Goal: Transaction & Acquisition: Book appointment/travel/reservation

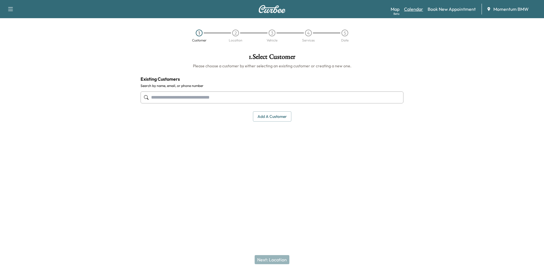
click at [411, 8] on link "Calendar" at bounding box center [413, 9] width 19 height 7
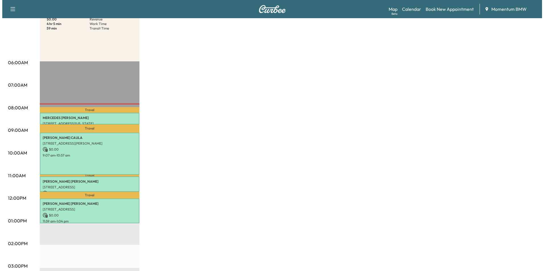
scroll to position [85, 0]
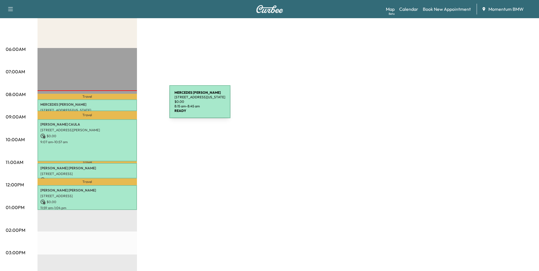
click at [127, 105] on p "[PERSON_NAME]" at bounding box center [87, 104] width 94 height 5
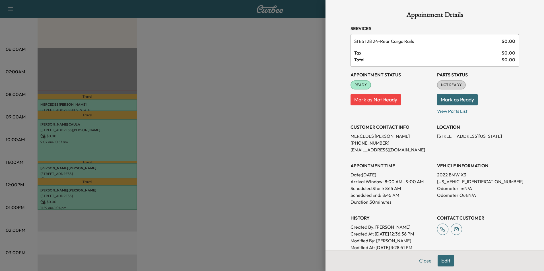
click at [424, 260] on button "Close" at bounding box center [425, 260] width 20 height 11
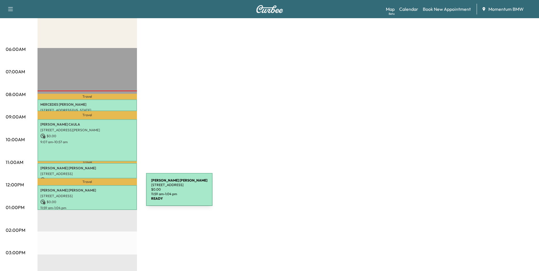
click at [103, 194] on p "[STREET_ADDRESS]" at bounding box center [87, 196] width 94 height 5
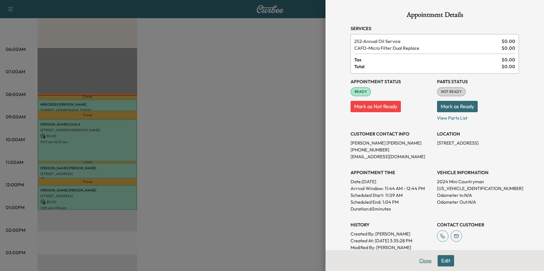
click at [423, 260] on button "Close" at bounding box center [425, 260] width 20 height 11
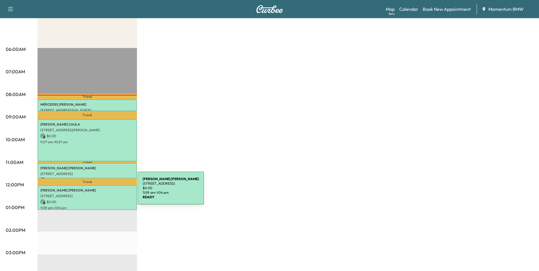
click at [95, 194] on p "[STREET_ADDRESS]" at bounding box center [87, 196] width 94 height 5
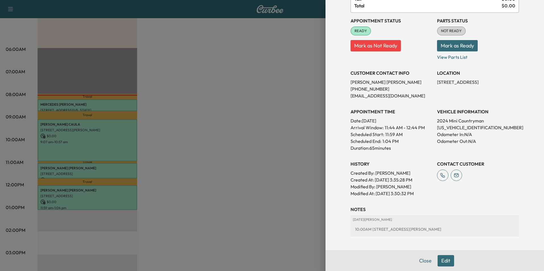
scroll to position [86, 0]
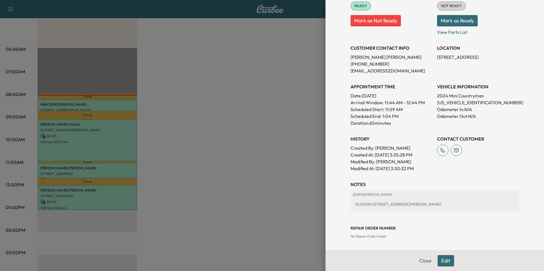
click at [441, 262] on button "Edit" at bounding box center [445, 260] width 16 height 11
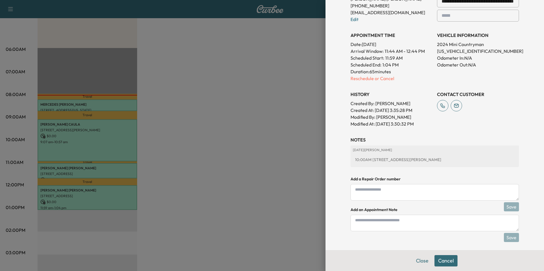
scroll to position [159, 0]
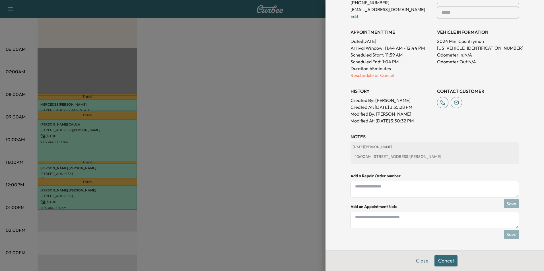
click at [389, 220] on textarea at bounding box center [434, 220] width 168 height 16
type textarea "*"
type textarea "**********"
click at [509, 235] on button "Save" at bounding box center [511, 234] width 15 height 9
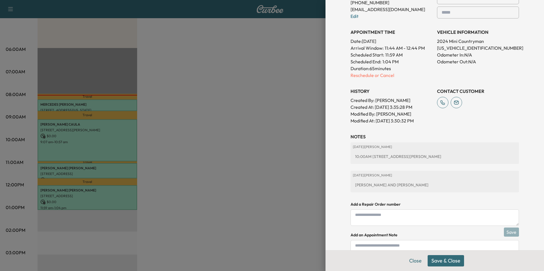
click at [436, 261] on button "Save & Close" at bounding box center [445, 260] width 36 height 11
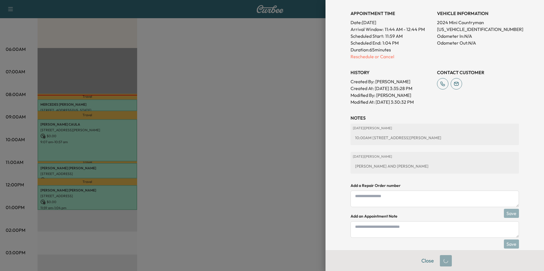
scroll to position [147, 0]
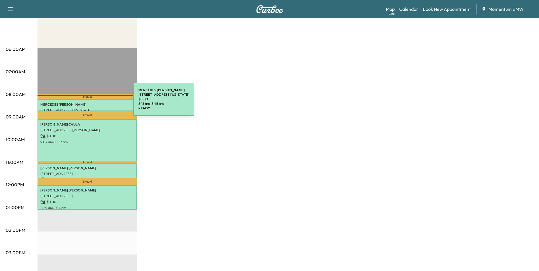
click at [91, 103] on p "[PERSON_NAME]" at bounding box center [87, 104] width 94 height 5
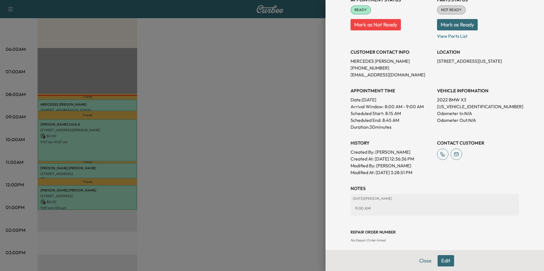
scroll to position [79, 0]
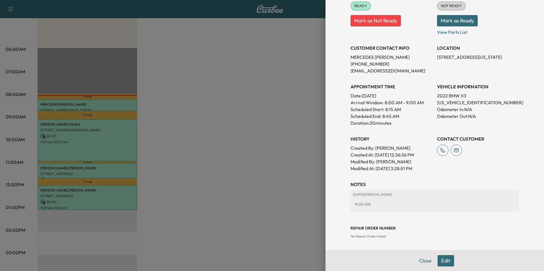
click at [439, 263] on button "Edit" at bounding box center [445, 260] width 16 height 11
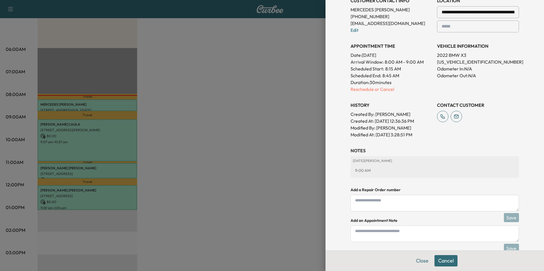
scroll to position [152, 0]
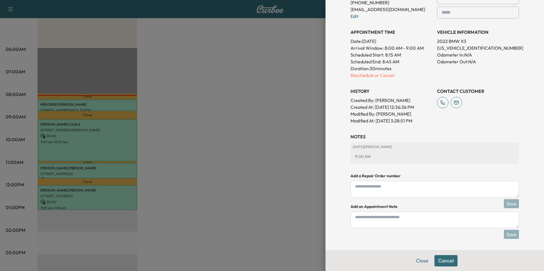
click at [398, 224] on textarea at bounding box center [434, 220] width 168 height 16
type textarea "****"
click at [506, 237] on button "Save" at bounding box center [511, 234] width 15 height 9
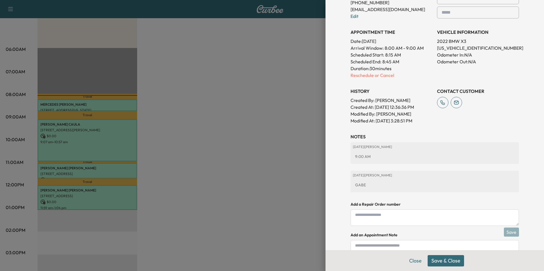
click at [445, 262] on button "Save & Close" at bounding box center [445, 260] width 36 height 11
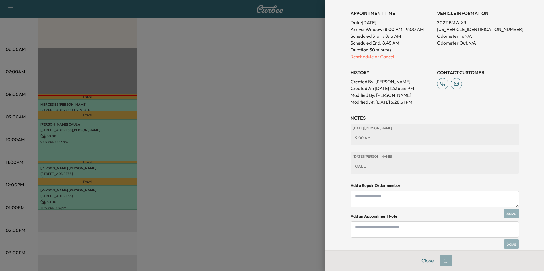
scroll to position [140, 0]
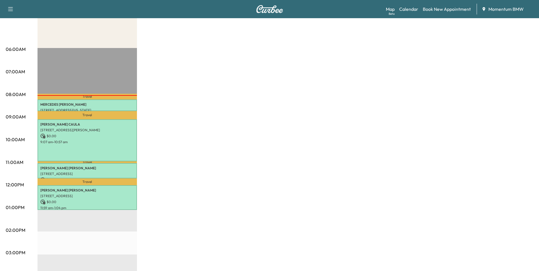
click at [93, 140] on p "9:07 am - 10:57 am" at bounding box center [87, 142] width 94 height 5
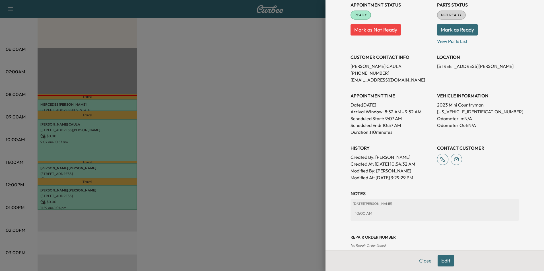
scroll to position [86, 0]
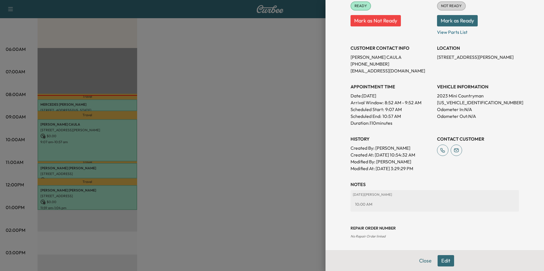
click at [441, 262] on button "Edit" at bounding box center [445, 260] width 16 height 11
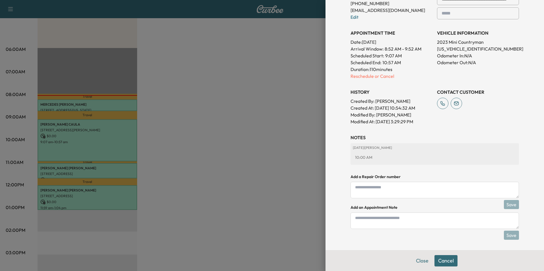
scroll to position [159, 0]
click at [405, 224] on textarea at bounding box center [434, 220] width 168 height 16
type textarea "****"
click at [509, 237] on button "Save" at bounding box center [511, 234] width 15 height 9
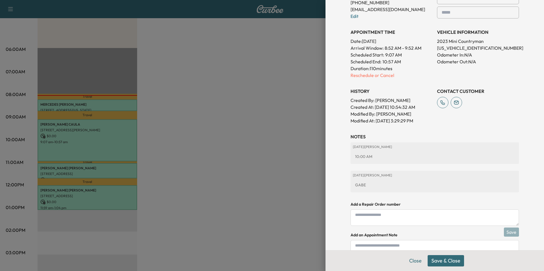
click at [441, 261] on button "Save & Close" at bounding box center [445, 260] width 36 height 11
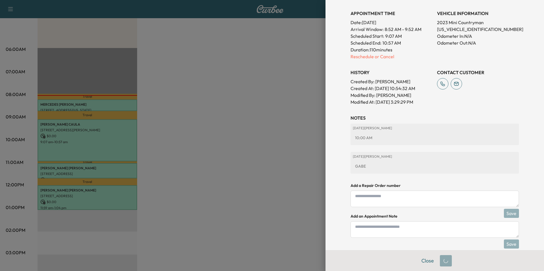
scroll to position [147, 0]
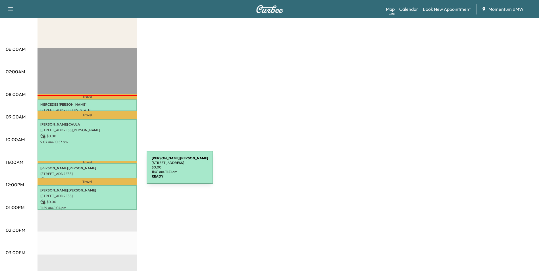
click at [104, 172] on p "[STREET_ADDRESS]" at bounding box center [87, 174] width 94 height 5
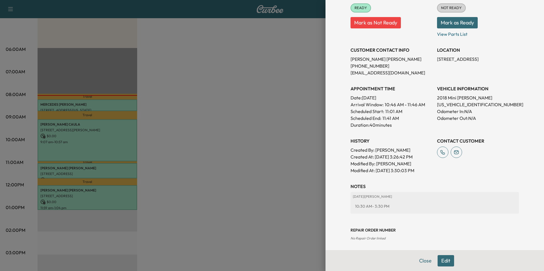
scroll to position [79, 0]
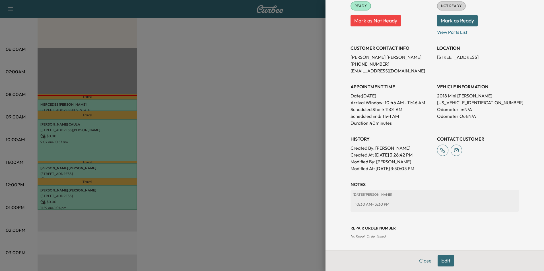
click at [443, 260] on button "Edit" at bounding box center [445, 260] width 16 height 11
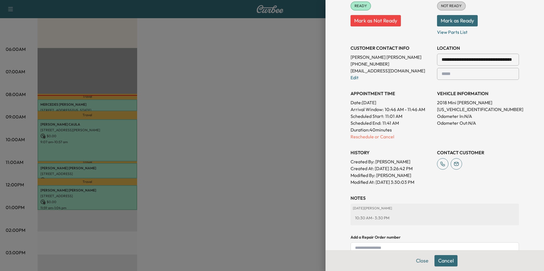
scroll to position [152, 0]
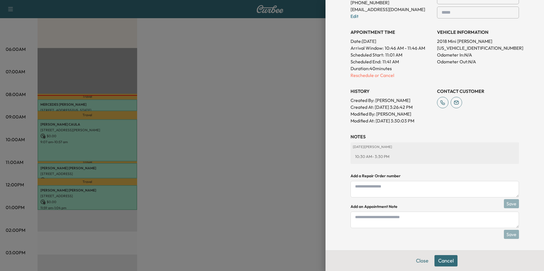
click at [394, 220] on textarea at bounding box center [434, 220] width 168 height 16
type textarea "****"
click at [507, 234] on button "Save" at bounding box center [511, 234] width 15 height 9
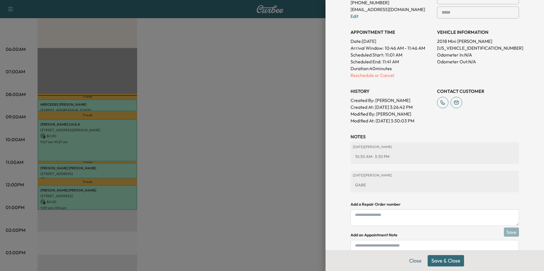
click at [449, 260] on button "Save & Close" at bounding box center [445, 260] width 36 height 11
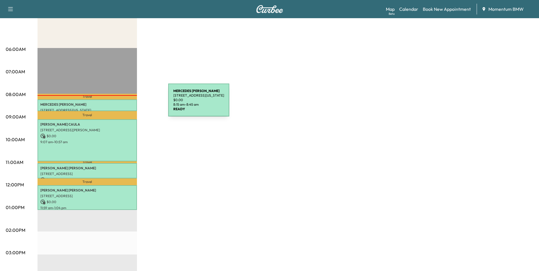
click at [126, 103] on p "[PERSON_NAME]" at bounding box center [87, 104] width 94 height 5
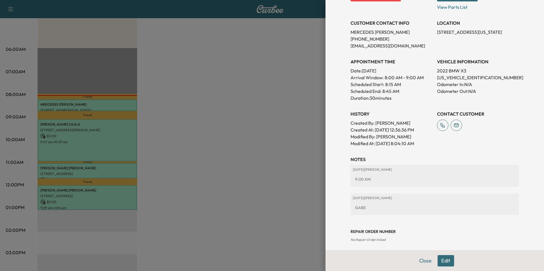
scroll to position [107, 0]
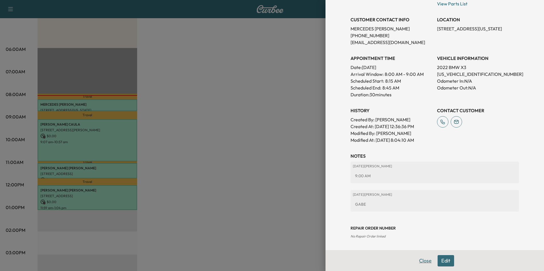
click at [423, 261] on button "Close" at bounding box center [425, 260] width 20 height 11
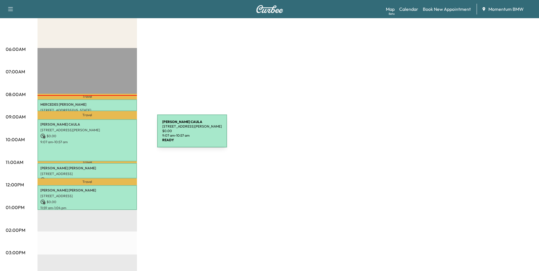
click at [115, 134] on p "$ 0.00" at bounding box center [87, 136] width 94 height 5
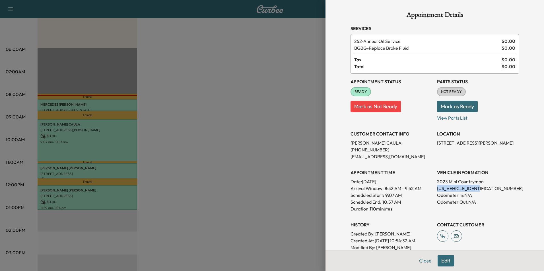
drag, startPoint x: 483, startPoint y: 188, endPoint x: 433, endPoint y: 190, distance: 49.2
click at [437, 190] on p "[US_VEHICLE_IDENTIFICATION_NUMBER]" at bounding box center [478, 188] width 82 height 7
drag, startPoint x: 433, startPoint y: 190, endPoint x: 465, endPoint y: 189, distance: 31.6
copy p "[US_VEHICLE_IDENTIFICATION_NUMBER]"
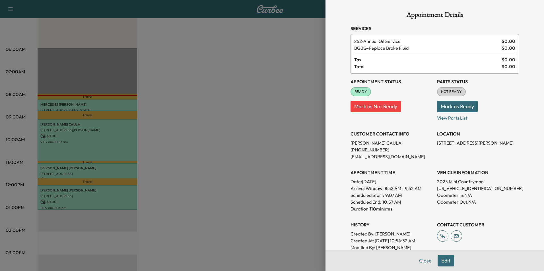
click at [479, 159] on div "Appointment Status READY Mark as Not Ready Parts Status NOT READY Mark as Ready…" at bounding box center [434, 166] width 168 height 184
drag, startPoint x: 462, startPoint y: 142, endPoint x: 432, endPoint y: 144, distance: 29.9
click at [437, 144] on p "[STREET_ADDRESS][PERSON_NAME]" at bounding box center [478, 143] width 82 height 7
drag, startPoint x: 432, startPoint y: 144, endPoint x: 453, endPoint y: 144, distance: 20.8
copy p "[STREET_ADDRESS][PERSON_NAME]"
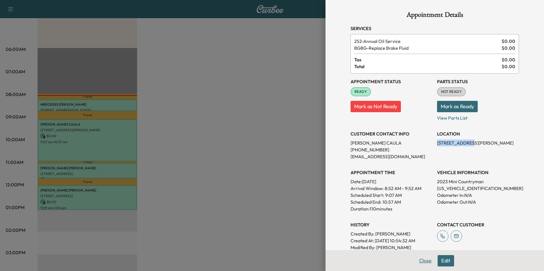
click at [421, 260] on button "Close" at bounding box center [425, 260] width 20 height 11
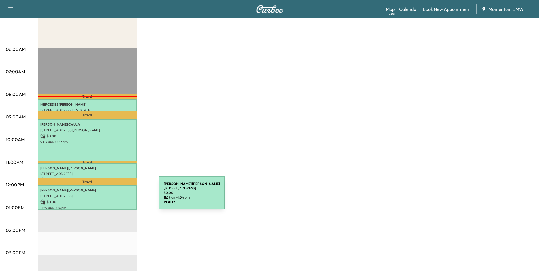
click at [116, 196] on p "[STREET_ADDRESS]" at bounding box center [87, 196] width 94 height 5
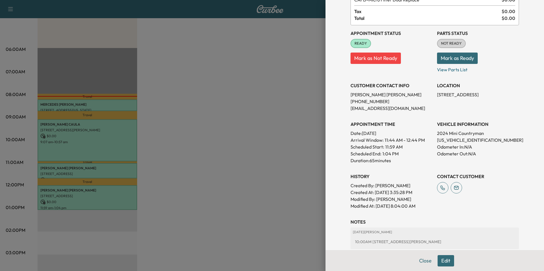
scroll to position [29, 0]
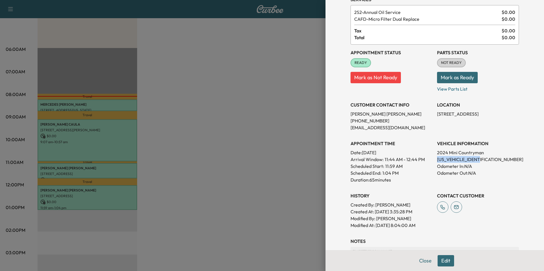
drag, startPoint x: 482, startPoint y: 159, endPoint x: 434, endPoint y: 160, distance: 48.1
click at [437, 160] on p "[US_VEHICLE_IDENTIFICATION_NUMBER]" at bounding box center [478, 159] width 82 height 7
drag, startPoint x: 434, startPoint y: 160, endPoint x: 457, endPoint y: 159, distance: 23.9
copy p "[US_VEHICLE_IDENTIFICATION_NUMBER]"
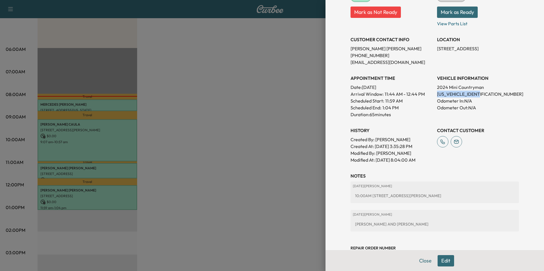
scroll to position [114, 0]
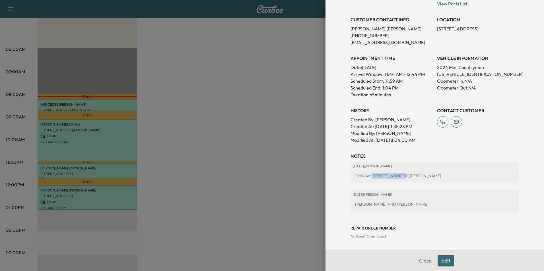
drag, startPoint x: 400, startPoint y: 177, endPoint x: 367, endPoint y: 177, distance: 33.0
click at [367, 177] on div "10:00AM [STREET_ADDRESS][PERSON_NAME]" at bounding box center [435, 176] width 164 height 10
drag, startPoint x: 367, startPoint y: 177, endPoint x: 383, endPoint y: 176, distance: 15.9
copy div "[STREET_ADDRESS][PERSON_NAME]"
click at [420, 262] on button "Close" at bounding box center [425, 260] width 20 height 11
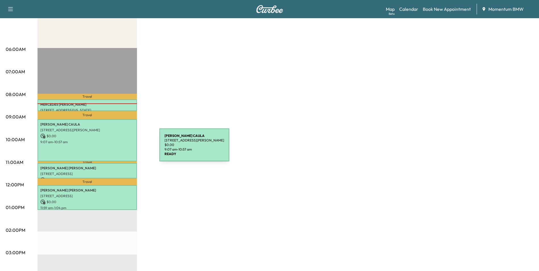
click at [117, 148] on div "[PERSON_NAME] [STREET_ADDRESS][PERSON_NAME] $ 0.00 9:07 am - 10:57 am" at bounding box center [88, 140] width 100 height 42
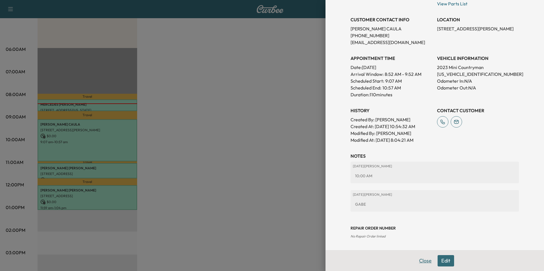
click at [420, 261] on button "Close" at bounding box center [425, 260] width 20 height 11
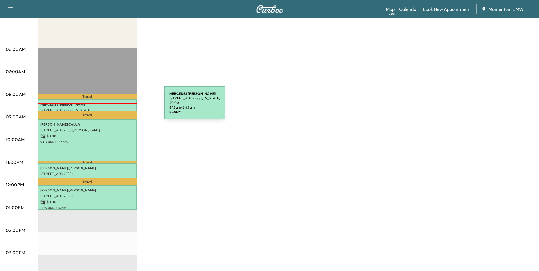
click at [122, 106] on p "[PERSON_NAME]" at bounding box center [87, 104] width 94 height 5
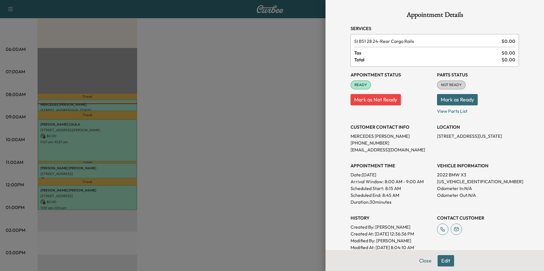
click at [423, 260] on button "Close" at bounding box center [425, 260] width 20 height 11
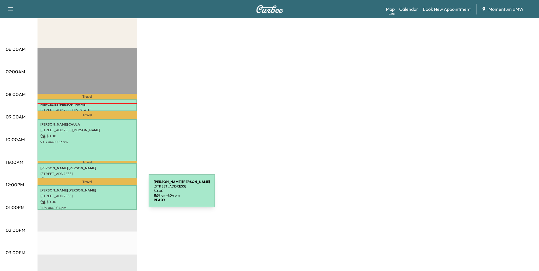
click at [106, 195] on p "[STREET_ADDRESS]" at bounding box center [87, 196] width 94 height 5
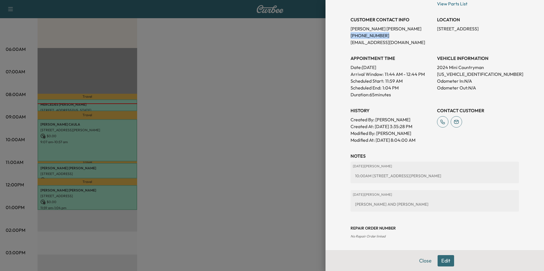
drag, startPoint x: 380, startPoint y: 35, endPoint x: 345, endPoint y: 38, distance: 34.5
click at [345, 38] on div "Appointment Details Services 252 - Annual Oil Service $ 0.00 CAFD - Micro Filte…" at bounding box center [434, 68] width 182 height 365
drag, startPoint x: 345, startPoint y: 38, endPoint x: 374, endPoint y: 37, distance: 29.3
copy p "[PHONE_NUMBER]"
click at [421, 261] on button "Close" at bounding box center [425, 260] width 20 height 11
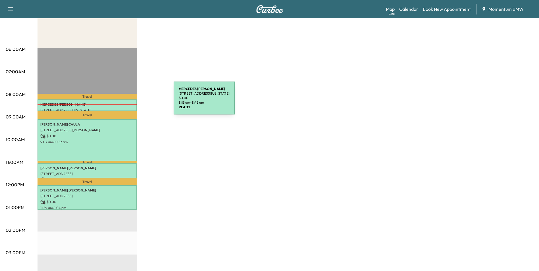
click at [131, 102] on div "[PERSON_NAME] [STREET_ADDRESS][US_STATE] $ 0.00 8:15 am - 8:45 am" at bounding box center [88, 105] width 100 height 11
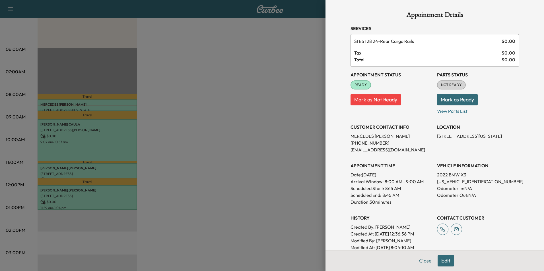
click at [420, 260] on button "Close" at bounding box center [425, 260] width 20 height 11
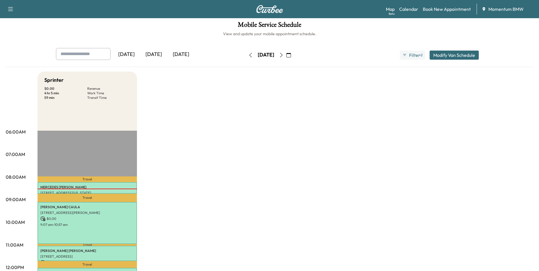
scroll to position [0, 0]
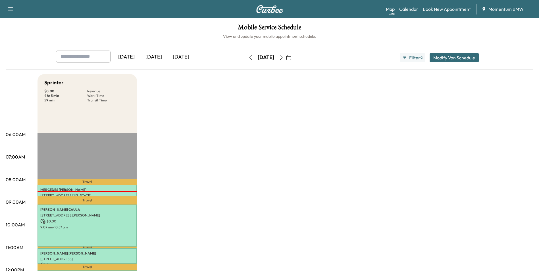
click at [284, 58] on icon "button" at bounding box center [281, 57] width 5 height 5
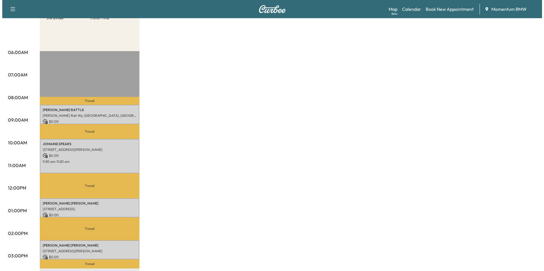
scroll to position [85, 0]
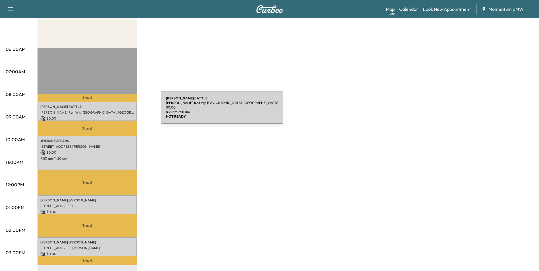
click at [118, 111] on p "[PERSON_NAME] Rail Wy, [GEOGRAPHIC_DATA], [GEOGRAPHIC_DATA]" at bounding box center [87, 112] width 94 height 5
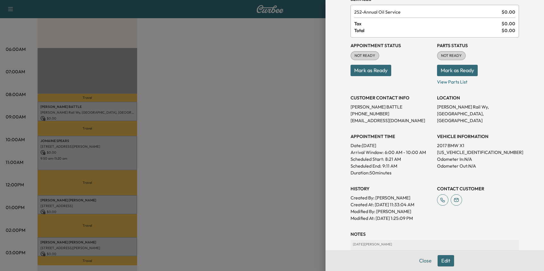
scroll to position [79, 0]
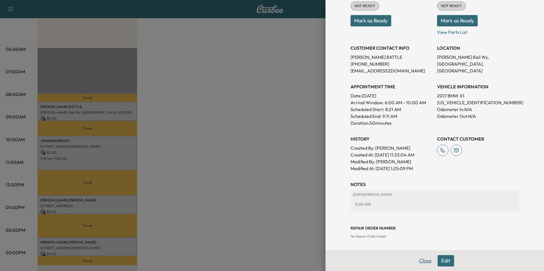
click at [425, 261] on button "Close" at bounding box center [425, 260] width 20 height 11
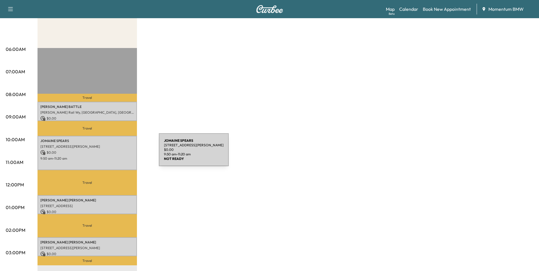
click at [116, 153] on p "$ 0.00" at bounding box center [87, 152] width 94 height 5
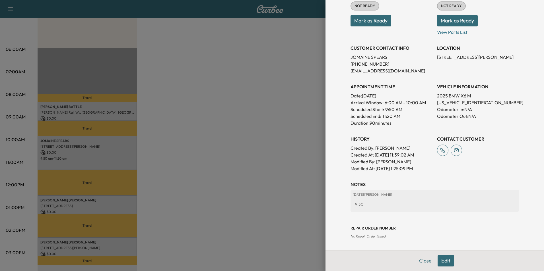
click at [421, 263] on button "Close" at bounding box center [425, 260] width 20 height 11
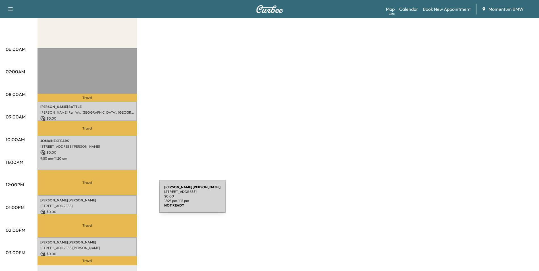
click at [117, 200] on p "[PERSON_NAME]" at bounding box center [87, 200] width 94 height 5
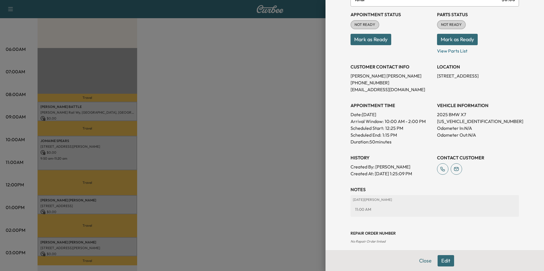
scroll to position [65, 0]
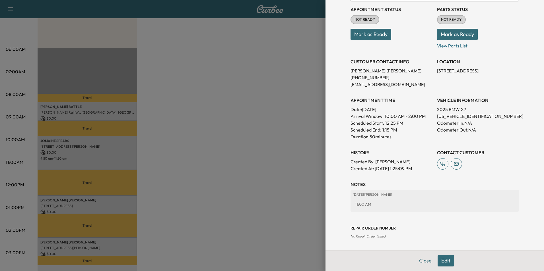
click at [418, 262] on button "Close" at bounding box center [425, 260] width 20 height 11
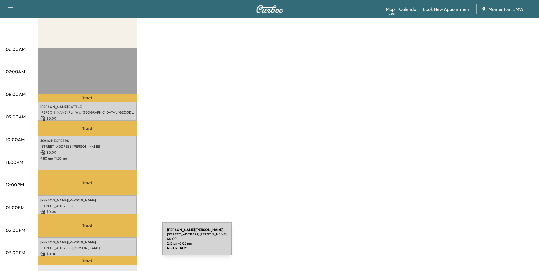
click at [119, 243] on p "[PERSON_NAME]" at bounding box center [87, 242] width 94 height 5
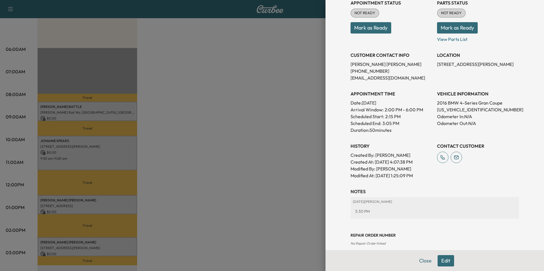
scroll to position [79, 0]
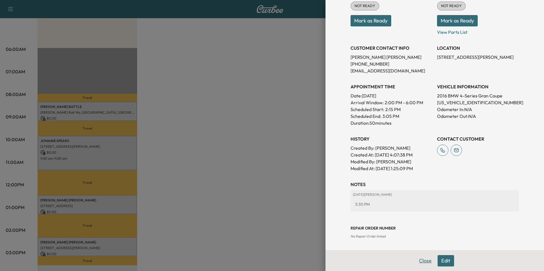
click at [417, 260] on button "Close" at bounding box center [425, 260] width 20 height 11
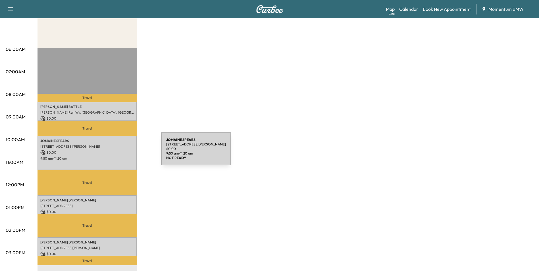
click at [119, 152] on p "$ 0.00" at bounding box center [87, 152] width 94 height 5
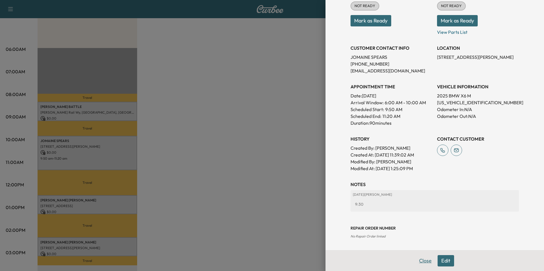
click at [422, 261] on button "Close" at bounding box center [425, 260] width 20 height 11
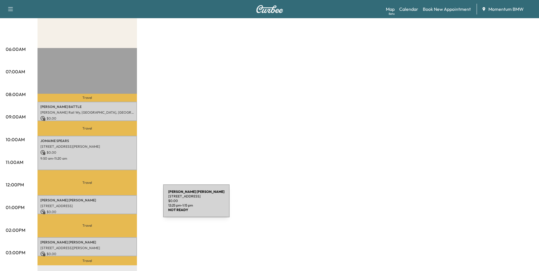
click at [121, 204] on p "[STREET_ADDRESS]" at bounding box center [87, 206] width 94 height 5
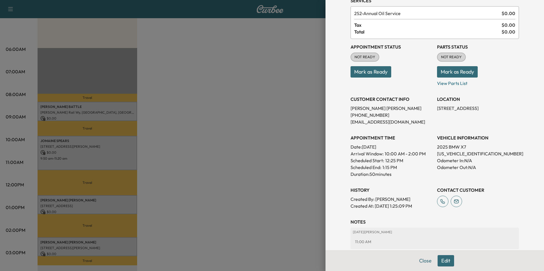
scroll to position [65, 0]
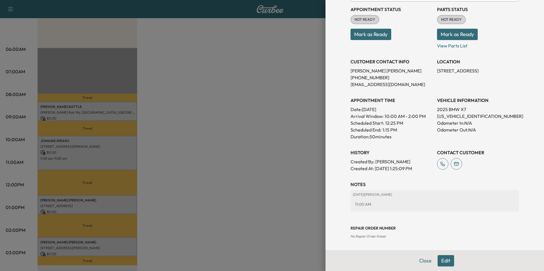
click at [111, 244] on div at bounding box center [272, 135] width 544 height 271
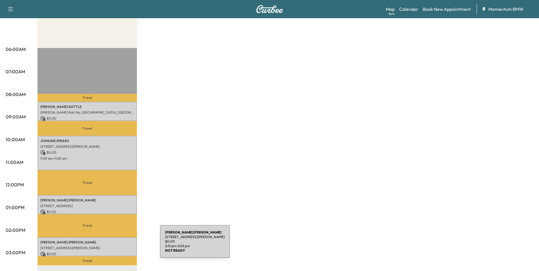
click at [120, 246] on p "[STREET_ADDRESS][PERSON_NAME]" at bounding box center [87, 248] width 94 height 5
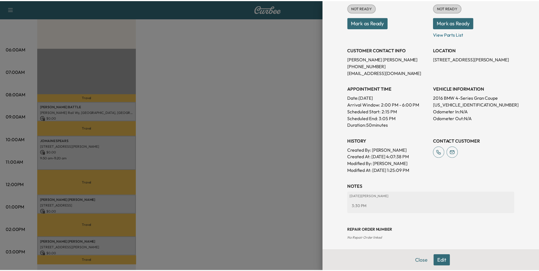
scroll to position [79, 0]
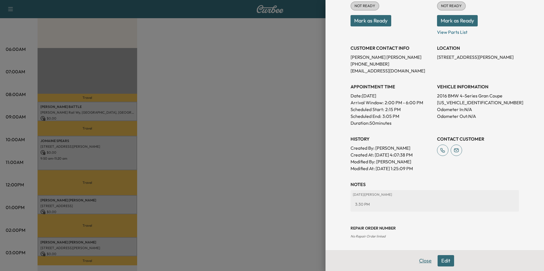
click at [424, 260] on button "Close" at bounding box center [425, 260] width 20 height 11
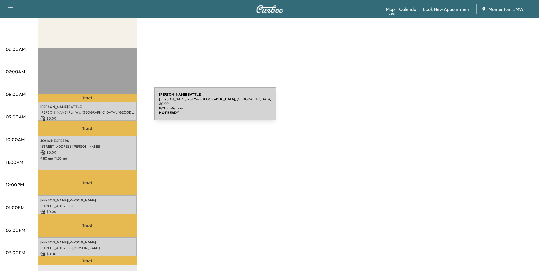
click at [112, 107] on p "[PERSON_NAME]" at bounding box center [87, 107] width 94 height 5
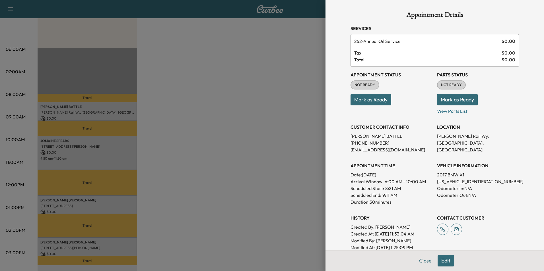
click at [424, 262] on button "Close" at bounding box center [425, 260] width 20 height 11
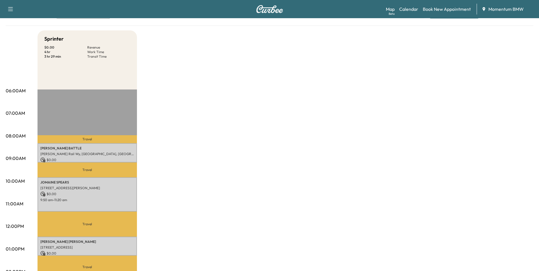
scroll to position [0, 0]
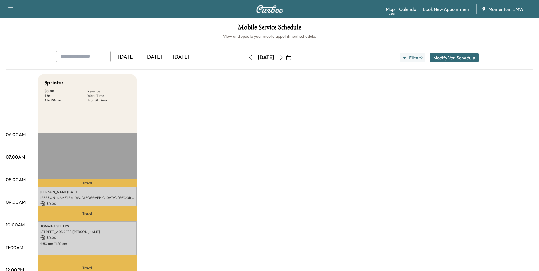
click at [249, 58] on icon "button" at bounding box center [251, 57] width 5 height 5
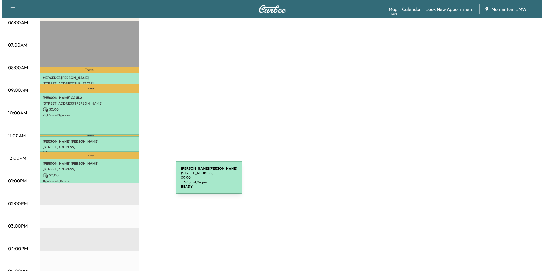
scroll to position [114, 0]
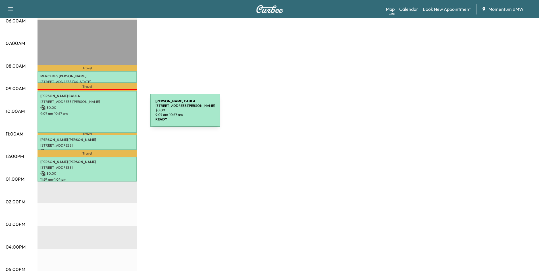
click at [108, 114] on p "9:07 am - 10:57 am" at bounding box center [87, 113] width 94 height 5
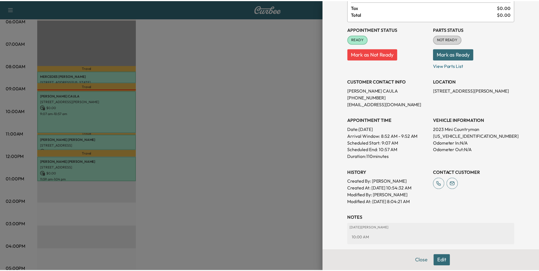
scroll to position [57, 0]
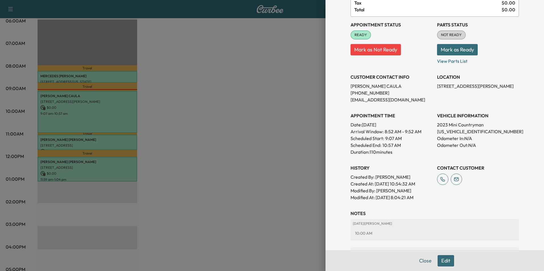
click at [421, 261] on button "Close" at bounding box center [425, 260] width 20 height 11
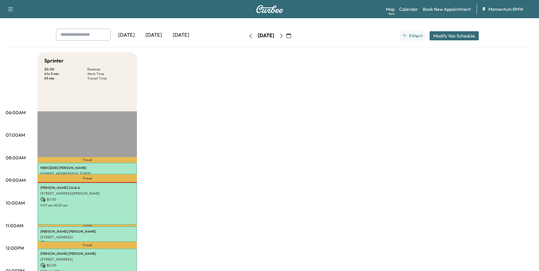
scroll to position [0, 0]
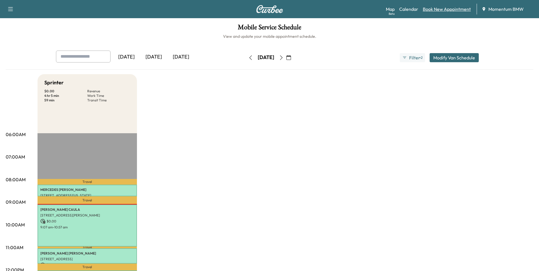
click at [460, 10] on link "Book New Appointment" at bounding box center [447, 9] width 48 height 7
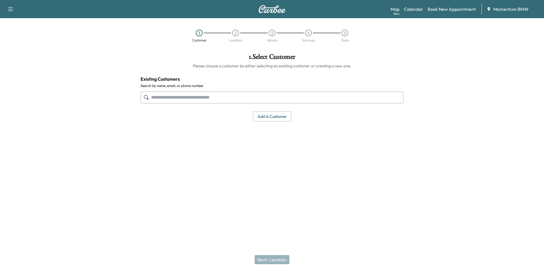
click at [261, 100] on input "text" at bounding box center [271, 98] width 263 height 12
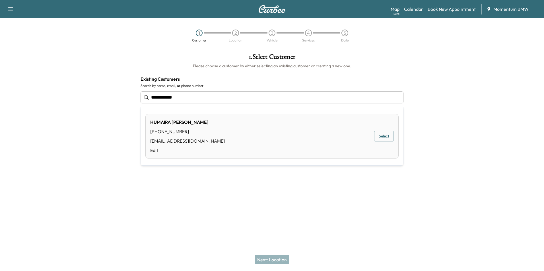
type input "**********"
click at [455, 9] on link "Book New Appointment" at bounding box center [451, 9] width 48 height 7
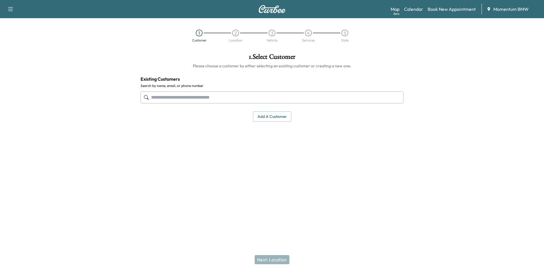
click at [276, 118] on button "Add a customer" at bounding box center [272, 116] width 38 height 11
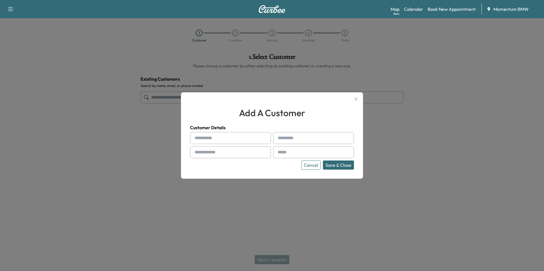
click at [237, 139] on input "text" at bounding box center [230, 138] width 81 height 12
click at [215, 135] on input "****" at bounding box center [230, 138] width 81 height 12
type input "*******"
type input "****"
type input "**********"
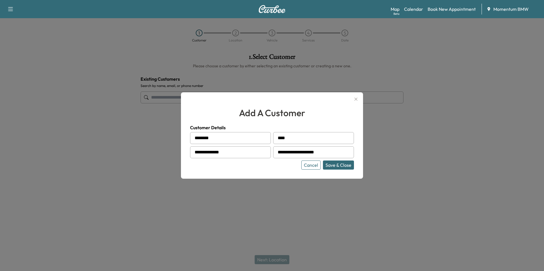
type input "**********"
click at [341, 167] on button "Save & Close" at bounding box center [338, 165] width 31 height 9
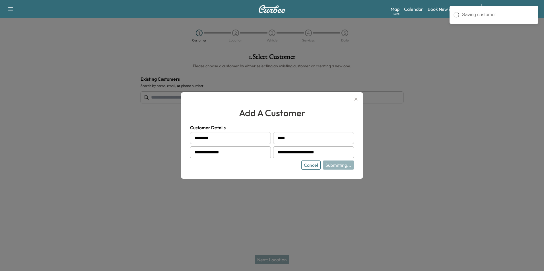
type input "**********"
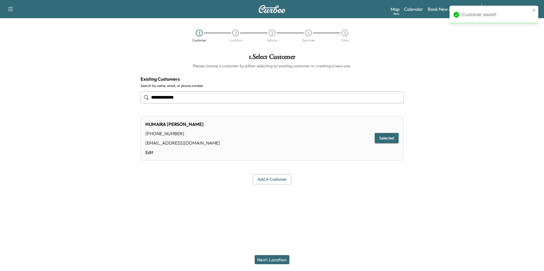
click at [280, 262] on button "Next: Location" at bounding box center [271, 259] width 35 height 9
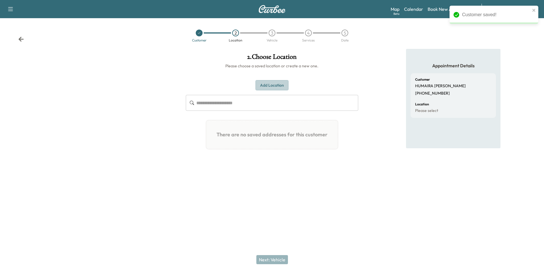
click at [280, 86] on button "Add Location" at bounding box center [271, 85] width 33 height 11
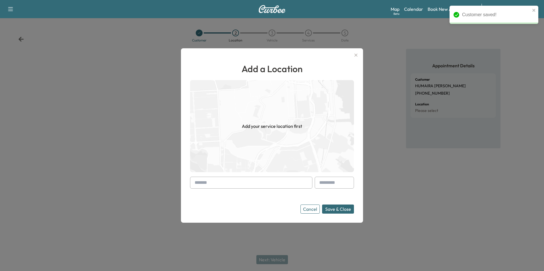
click at [264, 186] on input "text" at bounding box center [251, 183] width 122 height 12
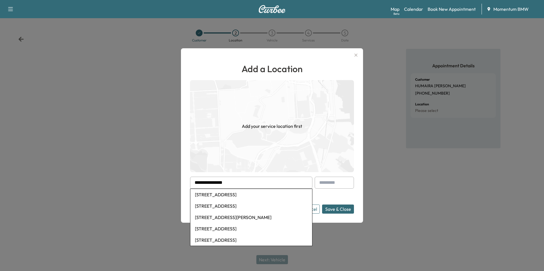
click at [249, 197] on li "[STREET_ADDRESS]" at bounding box center [251, 194] width 122 height 11
type input "**********"
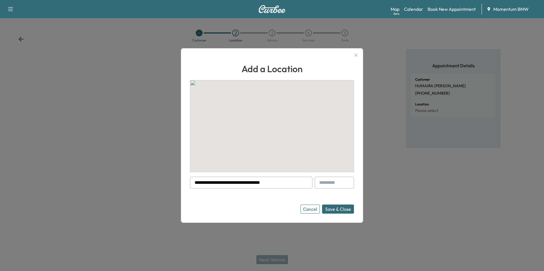
click at [344, 208] on button "Save & Close" at bounding box center [338, 209] width 32 height 9
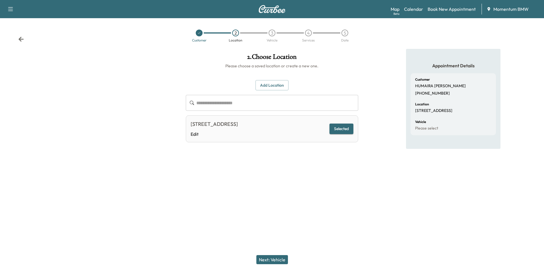
click at [270, 257] on button "Next: Vehicle" at bounding box center [272, 259] width 32 height 9
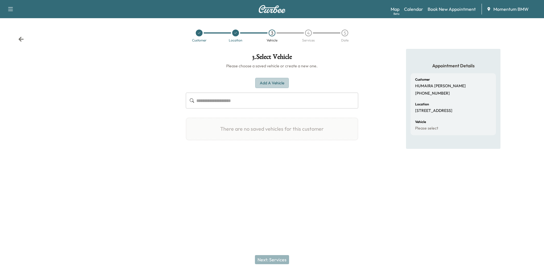
click at [276, 86] on button "Add a Vehicle" at bounding box center [272, 83] width 34 height 11
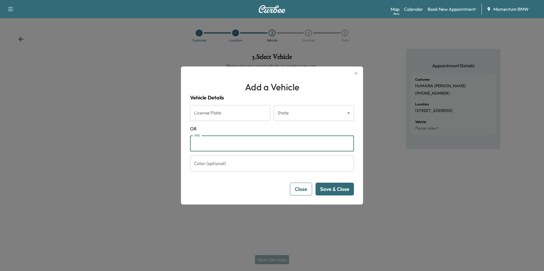
paste input "**********"
type input "**********"
click at [340, 191] on button "Save & Close" at bounding box center [334, 189] width 38 height 13
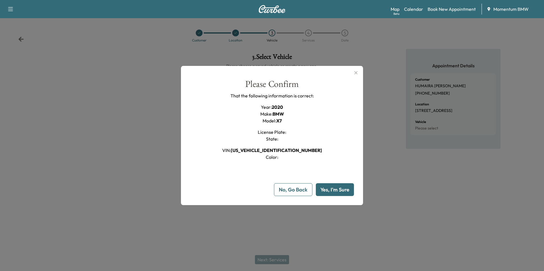
click at [332, 185] on button "Yes, I'm Sure" at bounding box center [335, 189] width 38 height 13
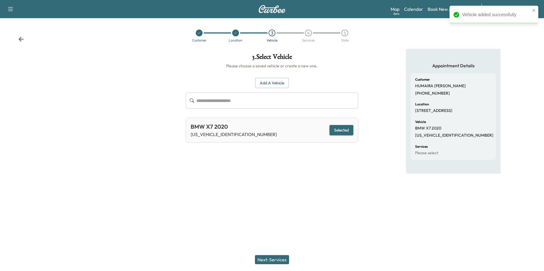
click at [274, 259] on button "Next: Services" at bounding box center [272, 259] width 34 height 9
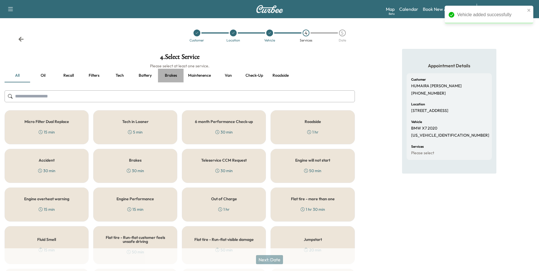
click at [176, 74] on button "Brakes" at bounding box center [171, 76] width 26 height 14
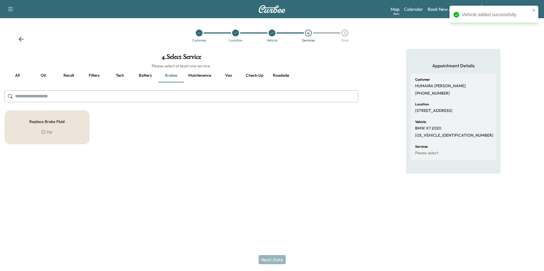
click at [53, 122] on h5 "Replace Brake Fluid" at bounding box center [46, 122] width 35 height 4
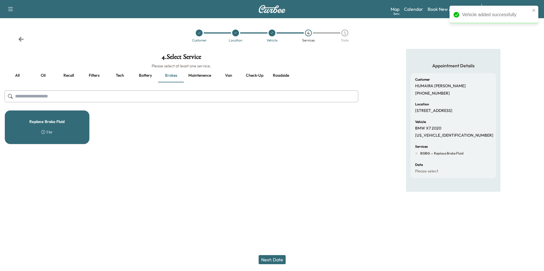
click at [279, 260] on button "Next: Date" at bounding box center [271, 259] width 27 height 9
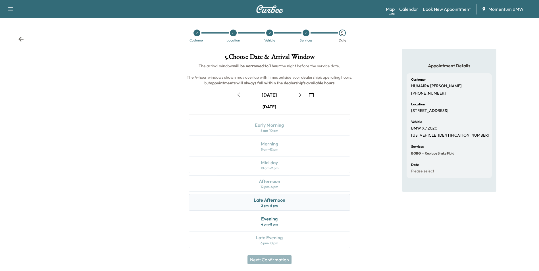
click at [279, 202] on div "Late Afternoon" at bounding box center [270, 200] width 32 height 7
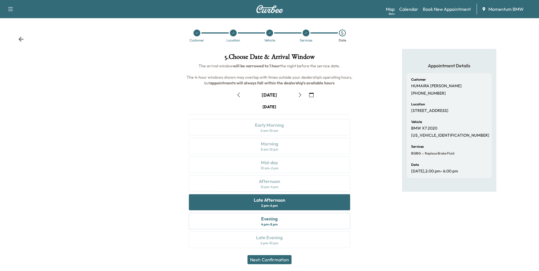
click at [274, 260] on button "Next: Confirmation" at bounding box center [270, 259] width 44 height 9
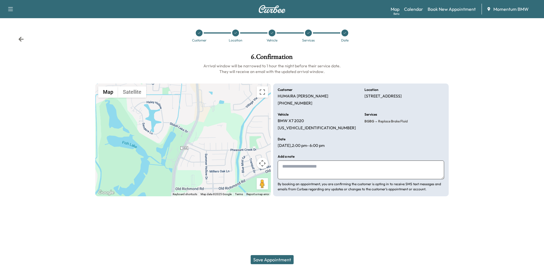
click at [331, 168] on textarea at bounding box center [361, 170] width 166 height 19
type textarea "**********"
click at [284, 259] on button "Save Appointment" at bounding box center [271, 259] width 43 height 9
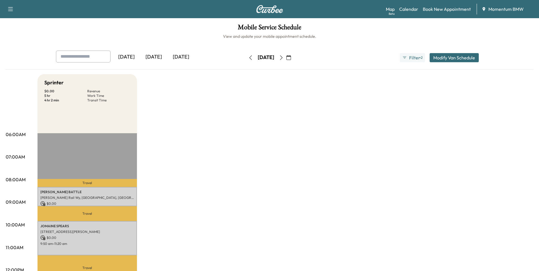
click at [249, 57] on icon "button" at bounding box center [251, 57] width 5 height 5
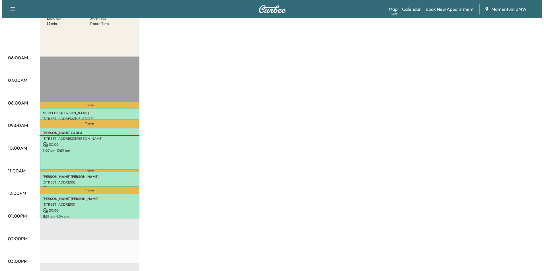
scroll to position [85, 0]
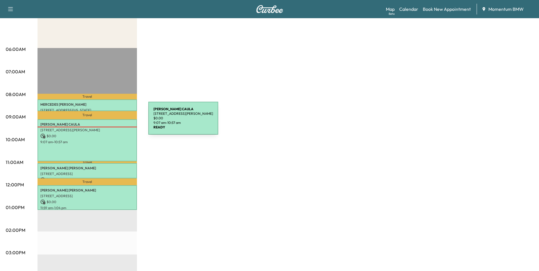
click at [106, 122] on p "[PERSON_NAME]" at bounding box center [87, 124] width 94 height 5
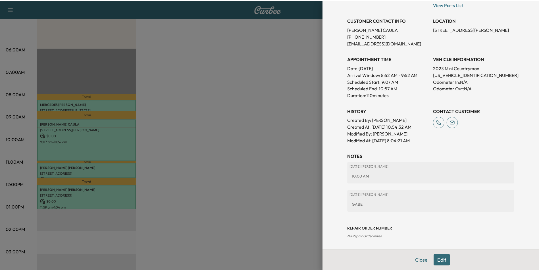
scroll to position [114, 0]
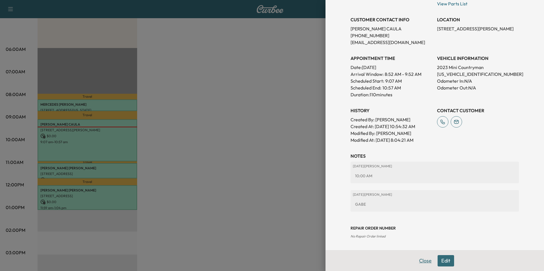
click at [421, 261] on button "Close" at bounding box center [425, 260] width 20 height 11
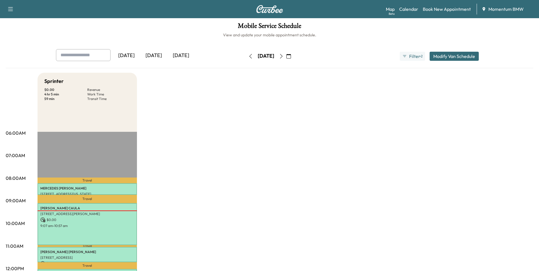
scroll to position [0, 0]
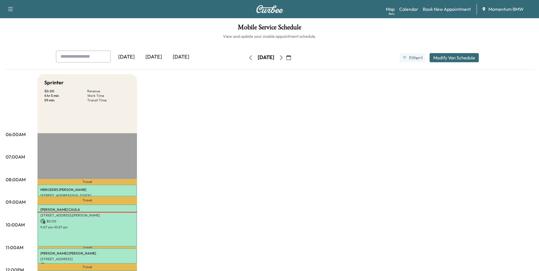
click at [284, 58] on icon "button" at bounding box center [281, 57] width 5 height 5
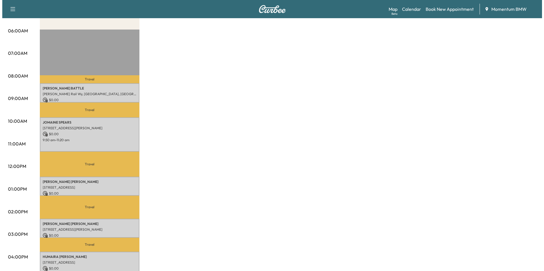
scroll to position [114, 0]
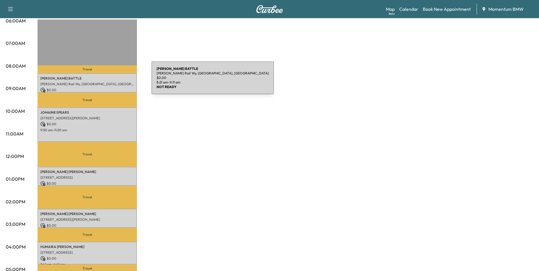
click at [109, 82] on p "[PERSON_NAME] Rail Wy, [GEOGRAPHIC_DATA], [GEOGRAPHIC_DATA]" at bounding box center [87, 84] width 94 height 5
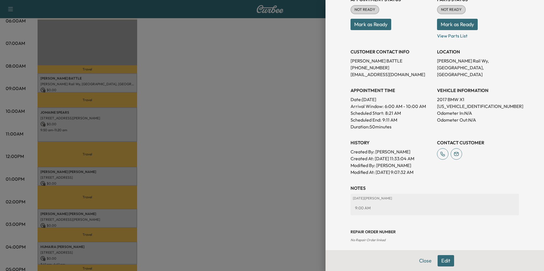
scroll to position [79, 0]
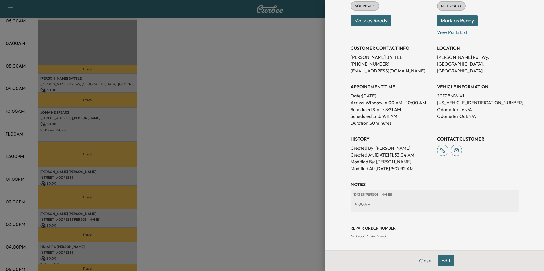
click at [419, 260] on button "Close" at bounding box center [425, 260] width 20 height 11
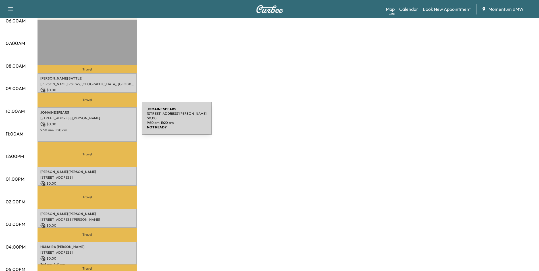
click at [99, 122] on p "$ 0.00" at bounding box center [87, 124] width 94 height 5
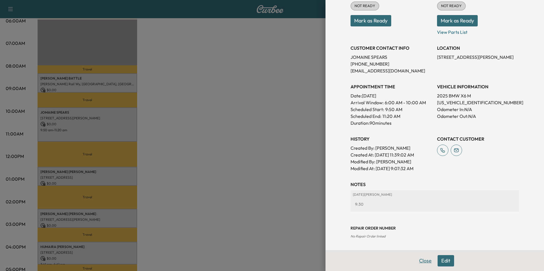
click at [422, 260] on button "Close" at bounding box center [425, 260] width 20 height 11
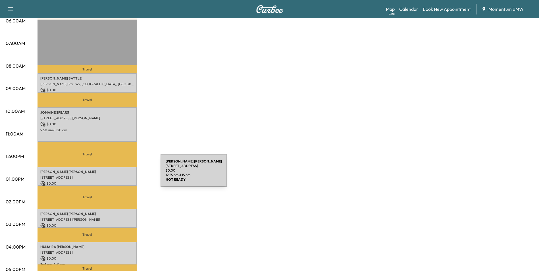
click at [118, 175] on p "[STREET_ADDRESS]" at bounding box center [87, 177] width 94 height 5
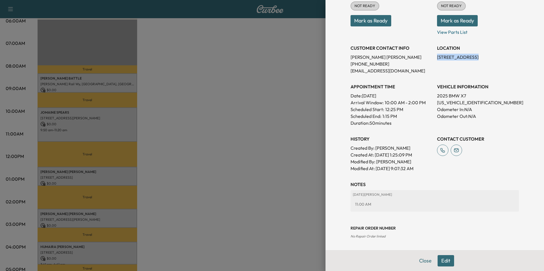
drag, startPoint x: 468, startPoint y: 57, endPoint x: 433, endPoint y: 58, distance: 34.7
click at [437, 58] on p "[STREET_ADDRESS]" at bounding box center [478, 57] width 82 height 7
drag, startPoint x: 433, startPoint y: 58, endPoint x: 456, endPoint y: 58, distance: 23.3
copy p "19 Thornhedge Ct"
click at [419, 260] on button "Close" at bounding box center [425, 260] width 20 height 11
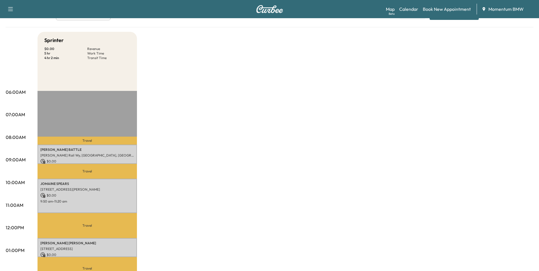
scroll to position [0, 0]
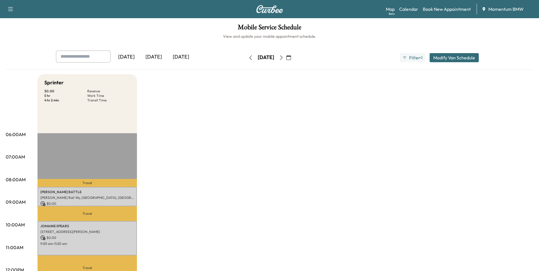
click at [249, 58] on icon "button" at bounding box center [251, 57] width 5 height 5
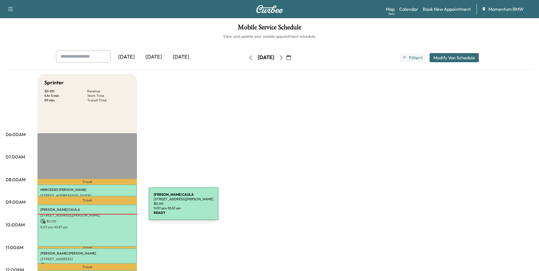
click at [106, 208] on p "[PERSON_NAME]" at bounding box center [87, 210] width 94 height 5
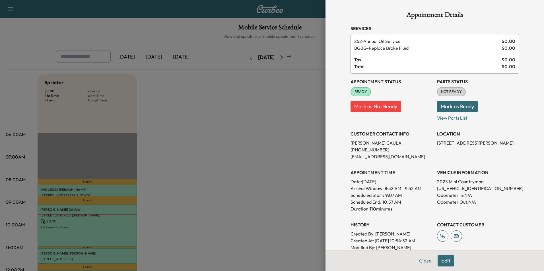
click at [422, 261] on button "Close" at bounding box center [425, 260] width 20 height 11
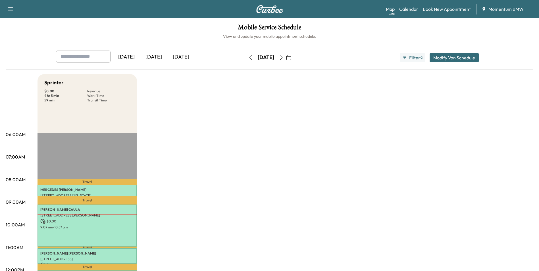
click at [284, 55] on icon "button" at bounding box center [281, 57] width 5 height 5
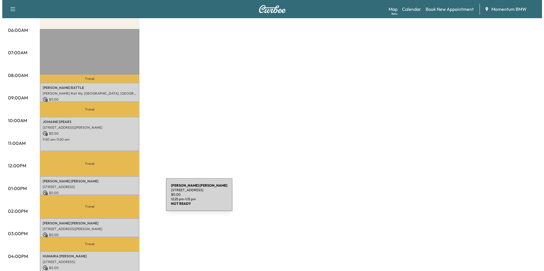
scroll to position [114, 0]
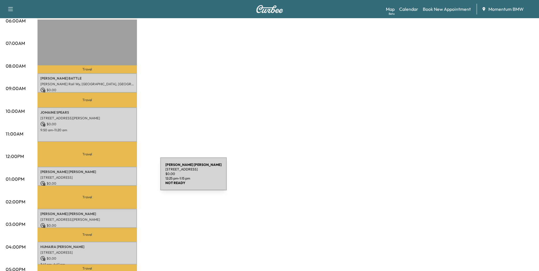
click at [118, 177] on p "[STREET_ADDRESS]" at bounding box center [87, 177] width 94 height 5
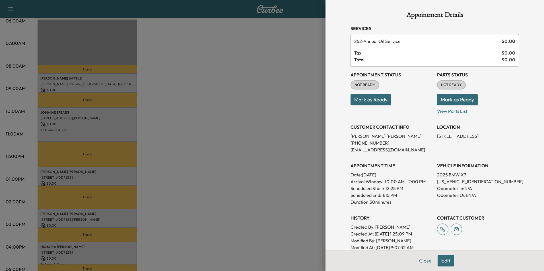
drag, startPoint x: 469, startPoint y: 135, endPoint x: 432, endPoint y: 136, distance: 36.7
click at [432, 136] on div "Appointment Status NOT READY Mark as Ready Parts Status NOT READY Mark as Ready…" at bounding box center [434, 159] width 168 height 184
click at [419, 261] on button "Close" at bounding box center [425, 260] width 20 height 11
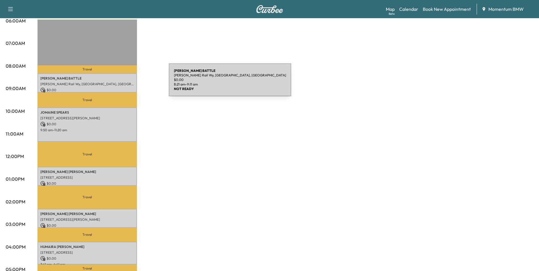
click at [126, 83] on p "[PERSON_NAME] Rail Wy, [GEOGRAPHIC_DATA], [GEOGRAPHIC_DATA]" at bounding box center [87, 84] width 94 height 5
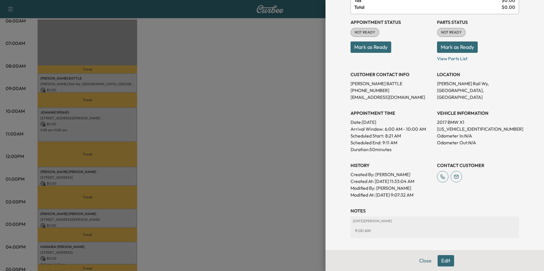
scroll to position [22, 0]
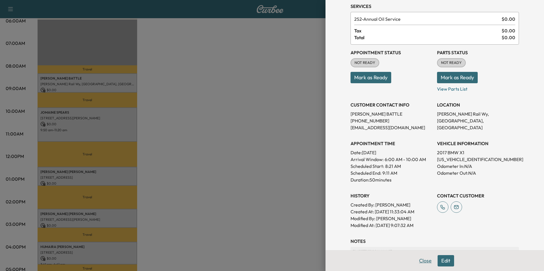
click at [420, 262] on button "Close" at bounding box center [425, 260] width 20 height 11
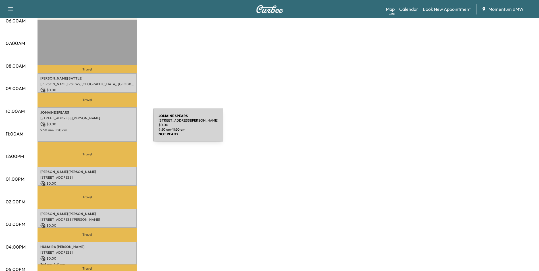
click at [111, 129] on p "9:50 am - 11:20 am" at bounding box center [87, 130] width 94 height 5
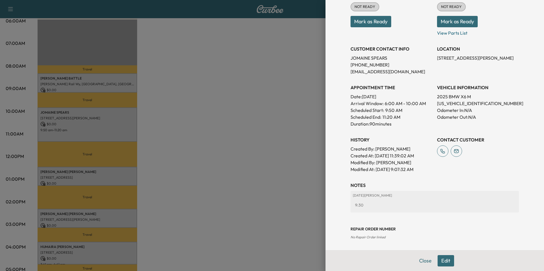
scroll to position [79, 0]
click at [421, 261] on button "Close" at bounding box center [425, 260] width 20 height 11
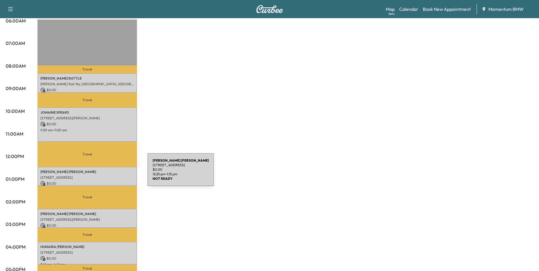
click at [105, 173] on div "[PERSON_NAME] [STREET_ADDRESS] $ 0.00 12:25 pm - 1:15 pm" at bounding box center [88, 176] width 100 height 19
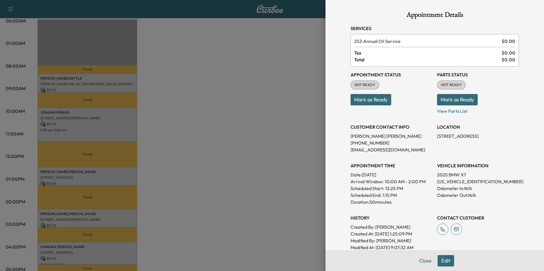
drag, startPoint x: 469, startPoint y: 135, endPoint x: 432, endPoint y: 137, distance: 36.4
click at [437, 137] on p "[STREET_ADDRESS]" at bounding box center [478, 136] width 82 height 7
drag, startPoint x: 432, startPoint y: 137, endPoint x: 454, endPoint y: 137, distance: 21.9
copy p "[STREET_ADDRESS],"
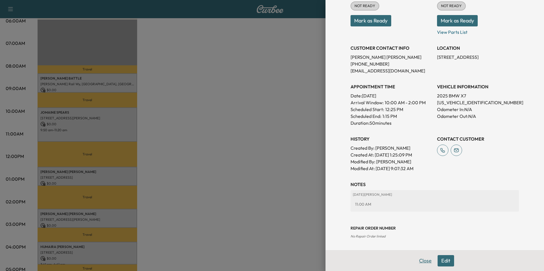
click at [419, 261] on button "Close" at bounding box center [425, 260] width 20 height 11
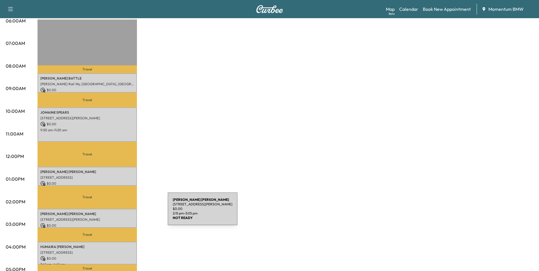
click at [125, 212] on p "[PERSON_NAME]" at bounding box center [87, 214] width 94 height 5
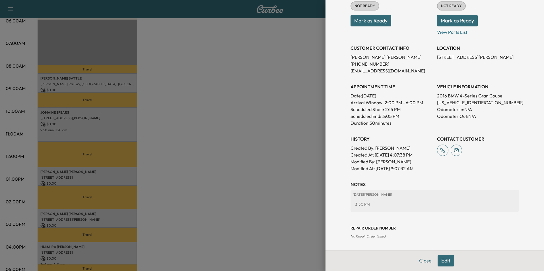
click at [420, 260] on button "Close" at bounding box center [425, 260] width 20 height 11
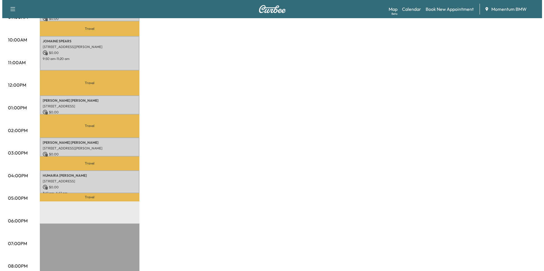
scroll to position [199, 0]
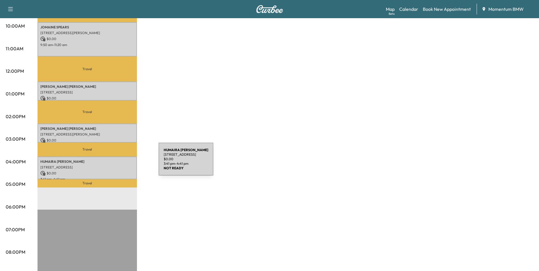
click at [116, 165] on p "[STREET_ADDRESS]" at bounding box center [87, 167] width 94 height 5
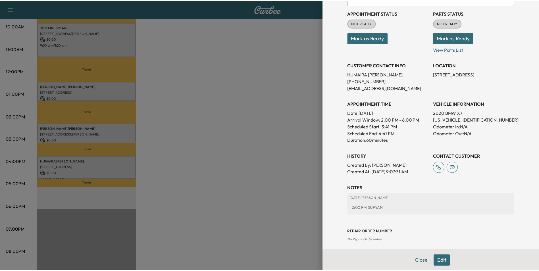
scroll to position [65, 0]
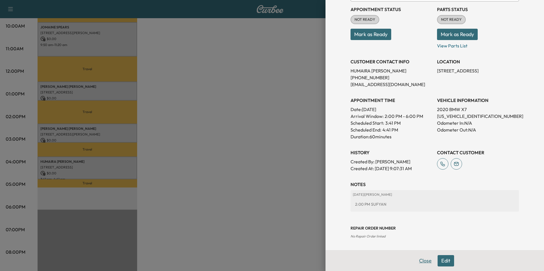
click at [418, 258] on button "Close" at bounding box center [425, 260] width 20 height 11
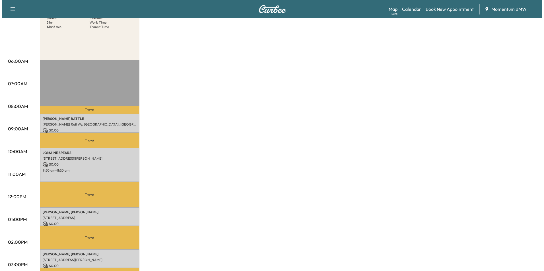
scroll to position [85, 0]
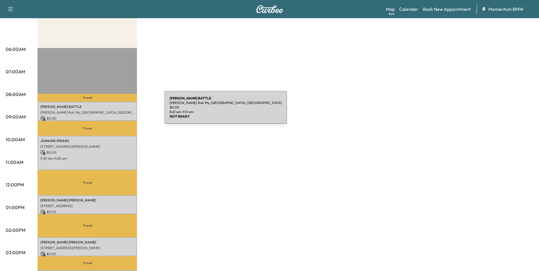
click at [122, 111] on p "[PERSON_NAME] Rail Wy, [GEOGRAPHIC_DATA], [GEOGRAPHIC_DATA]" at bounding box center [87, 112] width 94 height 5
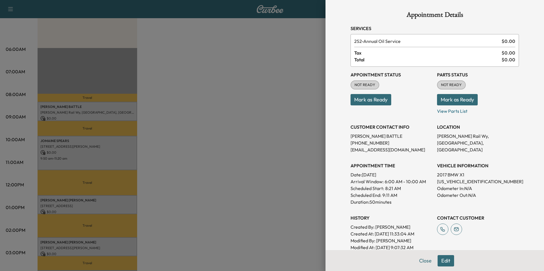
scroll to position [79, 0]
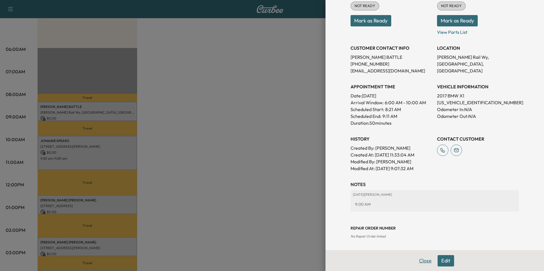
click at [421, 257] on button "Close" at bounding box center [425, 260] width 20 height 11
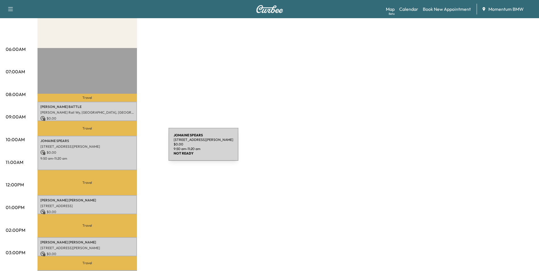
click at [126, 148] on p "[STREET_ADDRESS][PERSON_NAME]" at bounding box center [87, 146] width 94 height 5
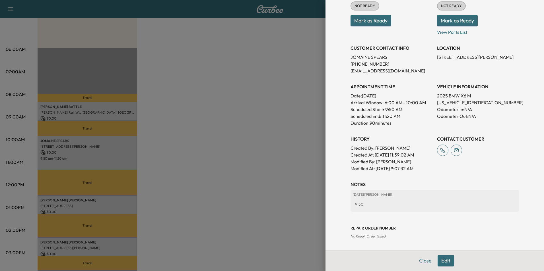
click at [417, 260] on button "Close" at bounding box center [425, 260] width 20 height 11
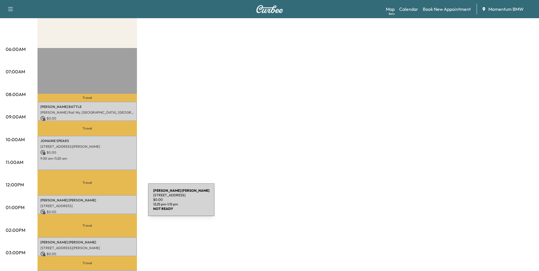
click at [105, 204] on p "[STREET_ADDRESS]" at bounding box center [87, 206] width 94 height 5
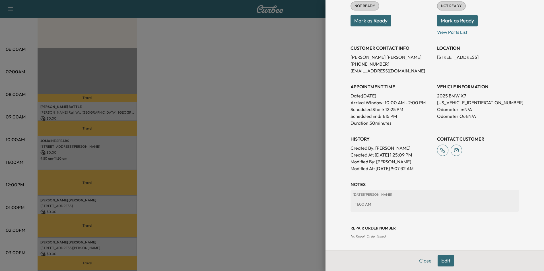
click at [417, 260] on button "Close" at bounding box center [425, 260] width 20 height 11
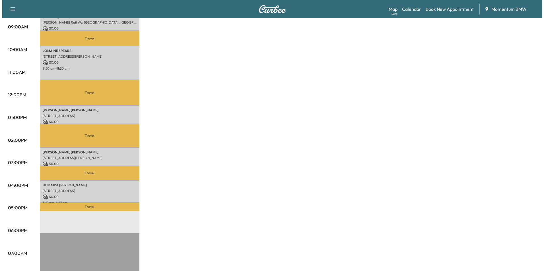
scroll to position [199, 0]
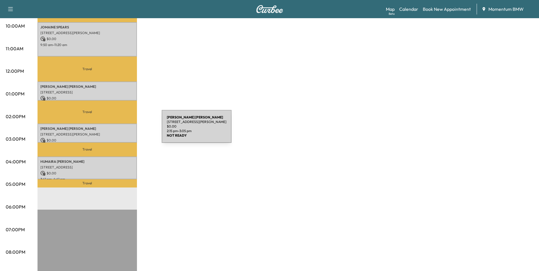
click at [119, 130] on div "[PERSON_NAME] [STREET_ADDRESS] $ 0.00 2:15 pm - 3:05 pm" at bounding box center [88, 133] width 100 height 19
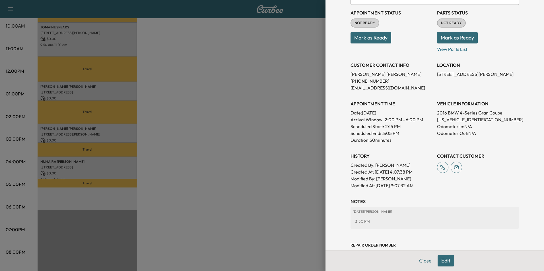
scroll to position [79, 0]
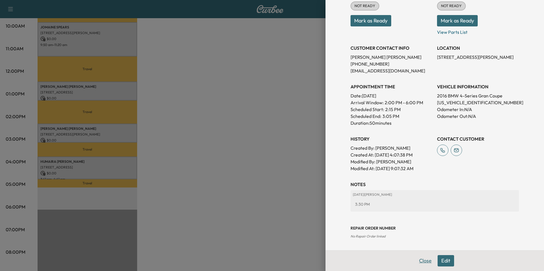
click at [417, 259] on button "Close" at bounding box center [425, 260] width 20 height 11
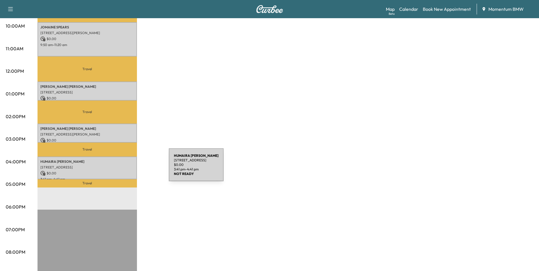
click at [126, 171] on p "$ 0.00" at bounding box center [87, 173] width 94 height 5
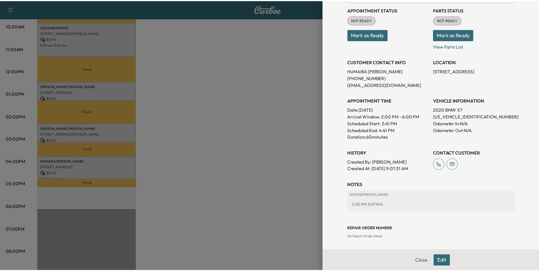
scroll to position [65, 0]
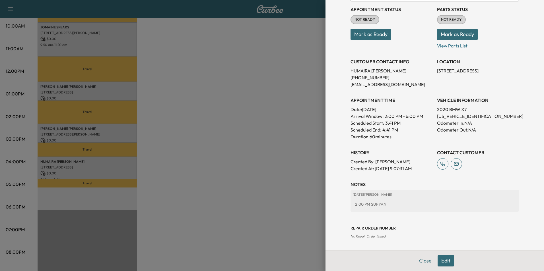
click at [423, 260] on button "Close" at bounding box center [425, 260] width 20 height 11
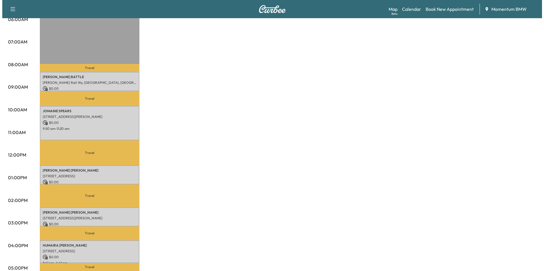
scroll to position [114, 0]
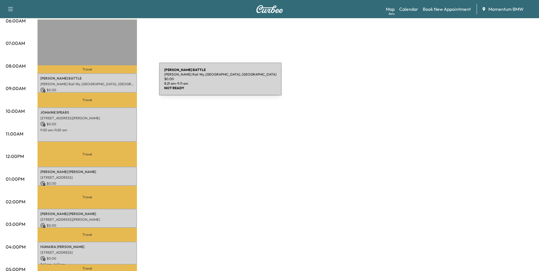
click at [117, 82] on p "[PERSON_NAME] Rail Wy, [GEOGRAPHIC_DATA], [GEOGRAPHIC_DATA]" at bounding box center [87, 84] width 94 height 5
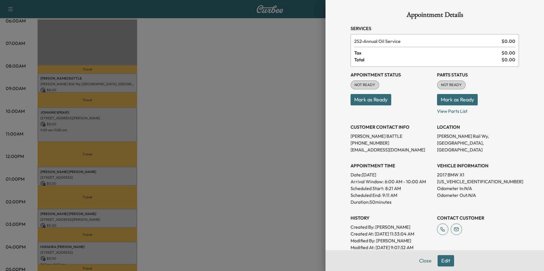
scroll to position [79, 0]
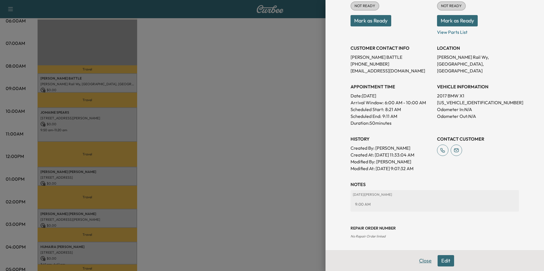
click at [424, 260] on button "Close" at bounding box center [425, 260] width 20 height 11
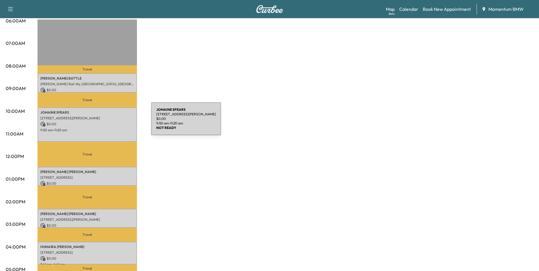
click at [109, 122] on p "$ 0.00" at bounding box center [87, 124] width 94 height 5
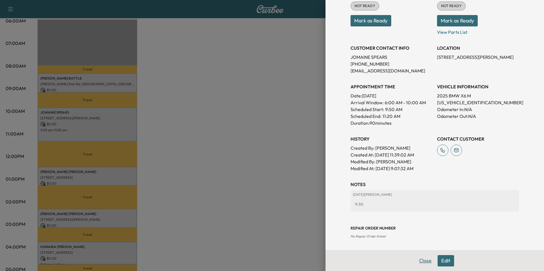
click at [421, 261] on button "Close" at bounding box center [425, 260] width 20 height 11
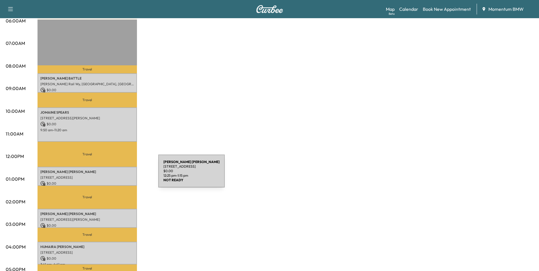
click at [116, 175] on p "[STREET_ADDRESS]" at bounding box center [87, 177] width 94 height 5
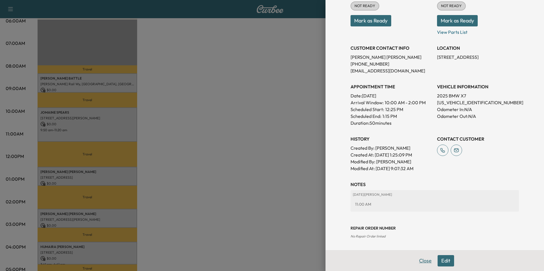
click at [421, 260] on button "Close" at bounding box center [425, 260] width 20 height 11
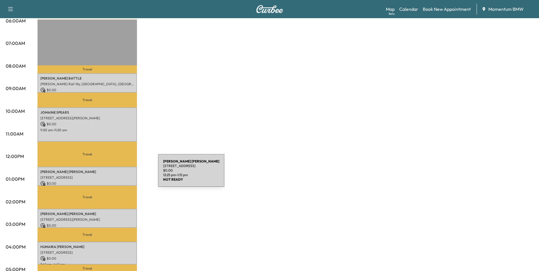
click at [117, 175] on p "[STREET_ADDRESS]" at bounding box center [87, 177] width 94 height 5
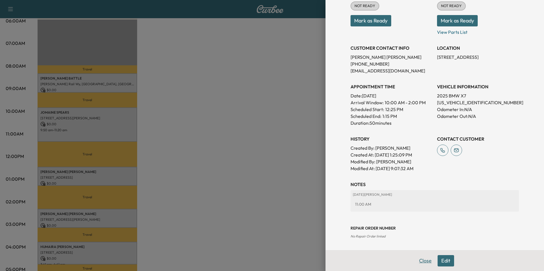
click at [419, 259] on button "Close" at bounding box center [425, 260] width 20 height 11
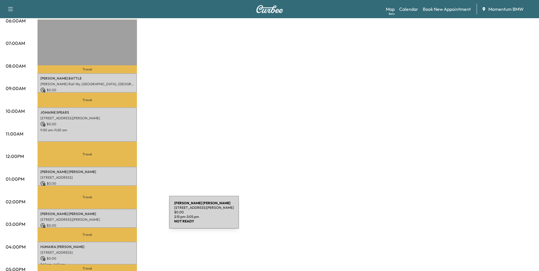
click at [126, 218] on p "[STREET_ADDRESS][PERSON_NAME]" at bounding box center [87, 220] width 94 height 5
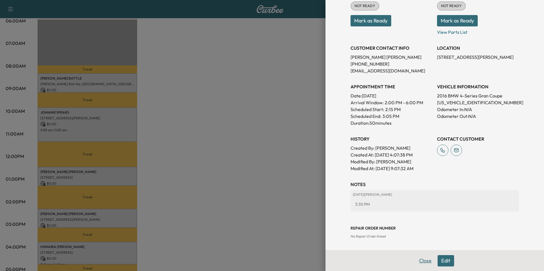
click at [423, 260] on button "Close" at bounding box center [425, 260] width 20 height 11
